Goal: Transaction & Acquisition: Download file/media

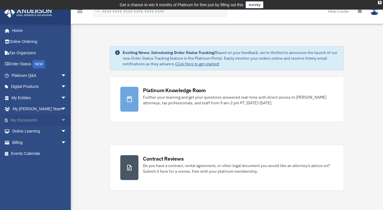
click at [35, 123] on link "My Documents arrow_drop_down" at bounding box center [39, 120] width 71 height 11
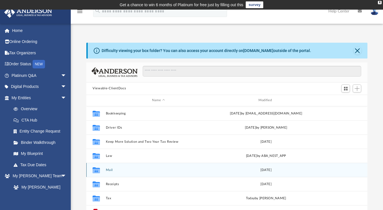
scroll to position [10, 0]
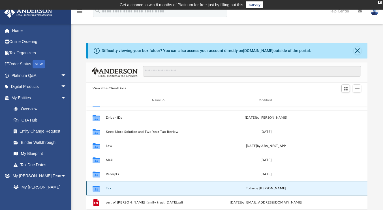
click at [110, 187] on button "Tax" at bounding box center [158, 189] width 105 height 4
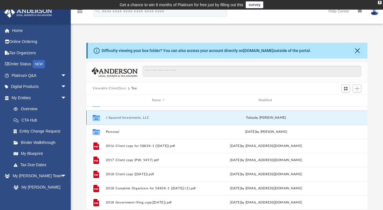
click at [142, 116] on button "J Squared Investments, LLC" at bounding box center [158, 118] width 105 height 4
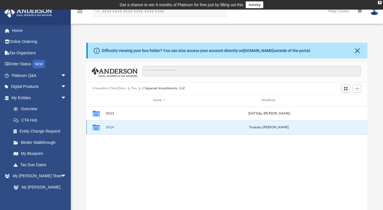
click at [111, 127] on button "2024" at bounding box center [159, 128] width 107 height 4
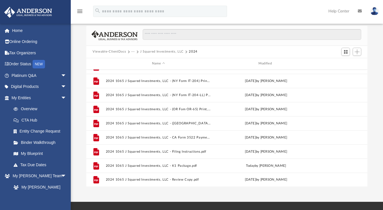
scroll to position [37, 0]
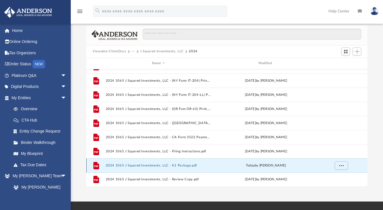
click at [185, 165] on button "2024 1065 J Squared Investments, LLC - K1 Package.pdf" at bounding box center [158, 166] width 105 height 4
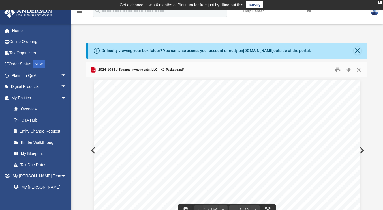
scroll to position [0, 0]
click at [349, 71] on button "Download" at bounding box center [349, 69] width 10 height 9
click at [358, 69] on button "Close" at bounding box center [358, 69] width 10 height 9
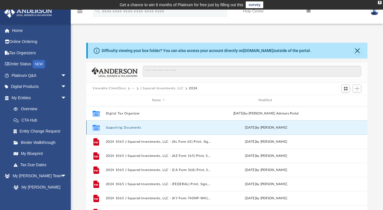
click at [140, 126] on button "Supporting Documents" at bounding box center [158, 128] width 105 height 4
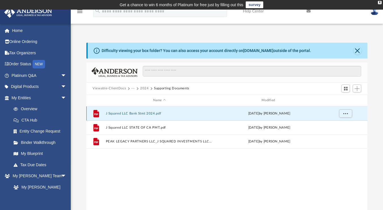
click at [157, 113] on button "J Squared LLC Bank Stmt 2024.pdf" at bounding box center [159, 114] width 107 height 4
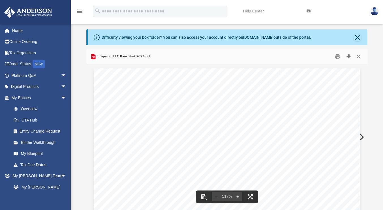
click at [349, 57] on button "Download" at bounding box center [349, 56] width 10 height 9
click at [358, 55] on button "Close" at bounding box center [358, 56] width 10 height 9
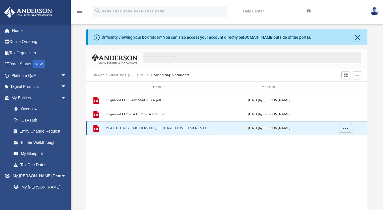
click at [207, 129] on button "PEAK LEGACY PARTNERS LLC_J SQUARED INVESTMENTS LLC_2024_1065_K1.pdf" at bounding box center [159, 129] width 107 height 4
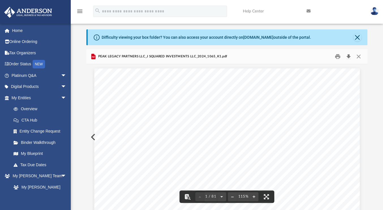
click at [349, 57] on button "Download" at bounding box center [349, 56] width 10 height 9
click at [359, 54] on button "Close" at bounding box center [358, 56] width 10 height 9
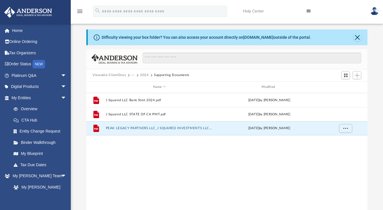
click at [146, 74] on button "2024" at bounding box center [144, 75] width 9 height 5
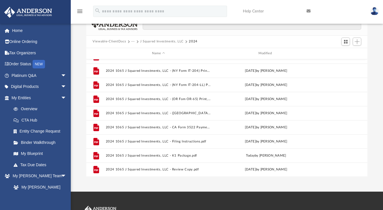
scroll to position [47, 0]
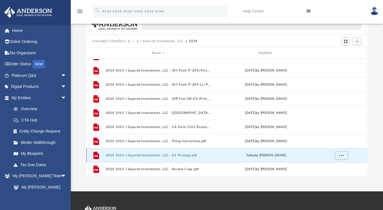
click at [182, 156] on button "2024 1065 J Squared Investments, LLC - K1 Package.pdf" at bounding box center [158, 156] width 105 height 4
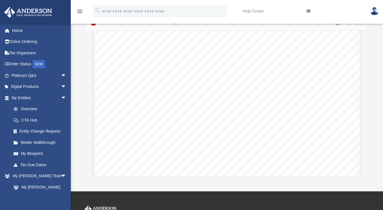
scroll to position [28927, 0]
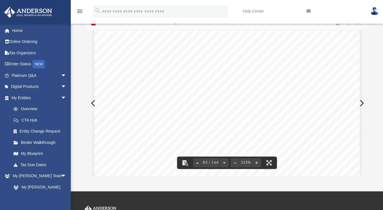
click at [309, 137] on div "For calendar year 2024, or tax year beginning ending Net rental real estate inc…" at bounding box center [227, 167] width 266 height 344
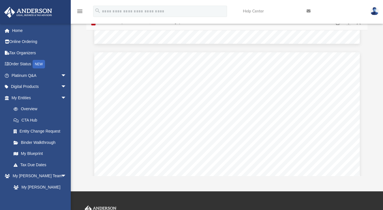
scroll to position [28869, 0]
